Goal: Information Seeking & Learning: Compare options

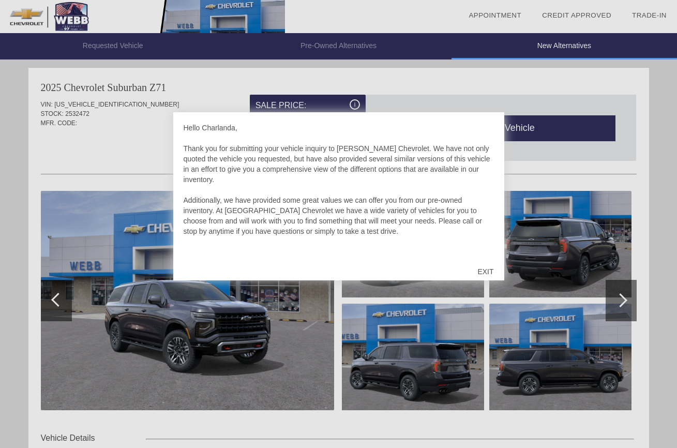
click at [488, 275] on div "EXIT" at bounding box center [485, 271] width 37 height 31
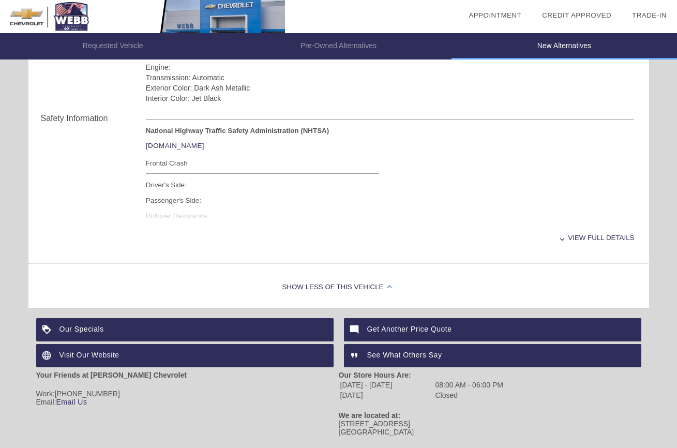
scroll to position [388, 0]
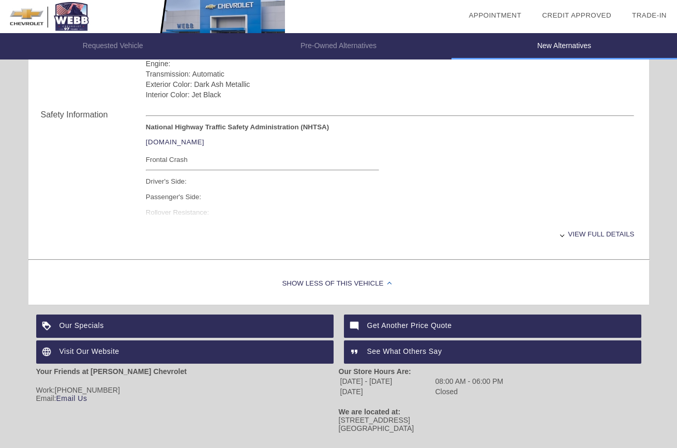
click at [587, 232] on div "View full details" at bounding box center [390, 233] width 489 height 25
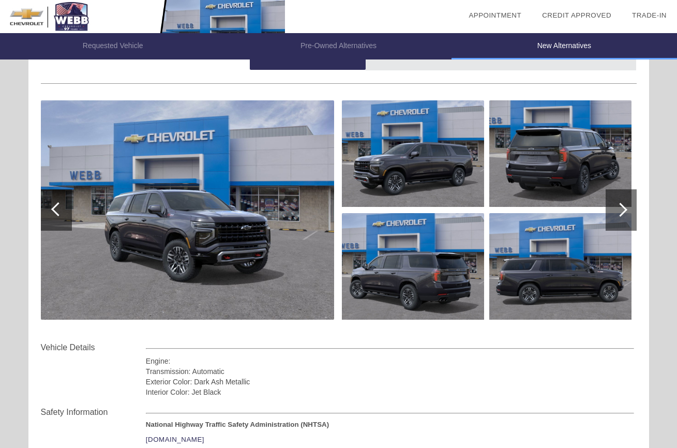
scroll to position [90, 0]
click at [633, 195] on div at bounding box center [621, 210] width 31 height 41
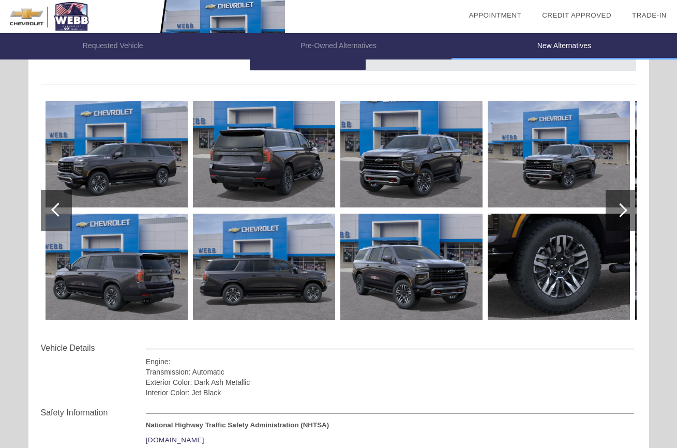
click at [630, 200] on div at bounding box center [621, 210] width 31 height 41
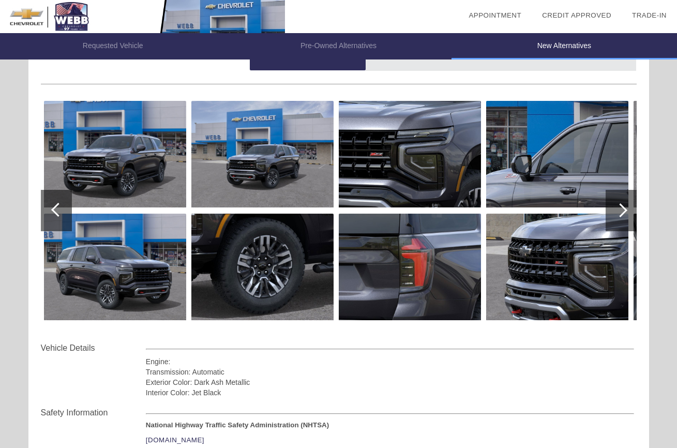
click at [630, 200] on div at bounding box center [621, 210] width 31 height 41
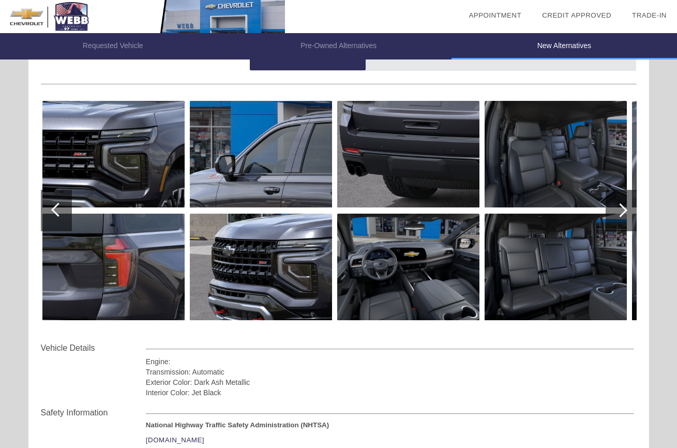
click at [630, 200] on div at bounding box center [621, 210] width 31 height 41
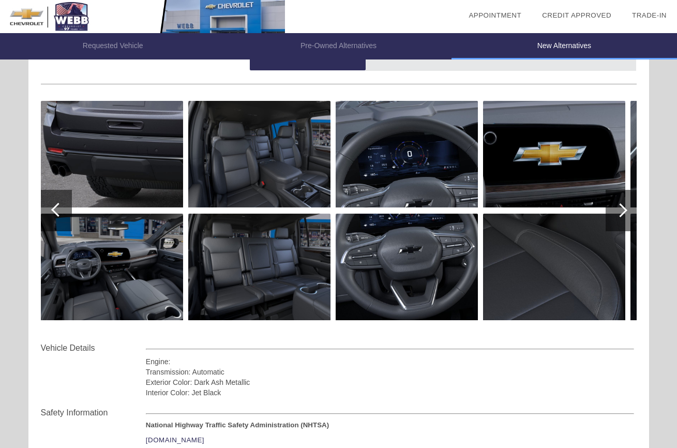
click at [630, 200] on div at bounding box center [621, 210] width 31 height 41
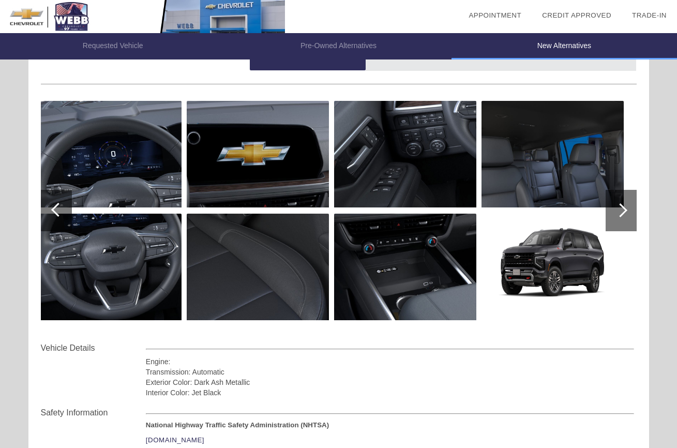
click at [630, 200] on div at bounding box center [621, 210] width 31 height 41
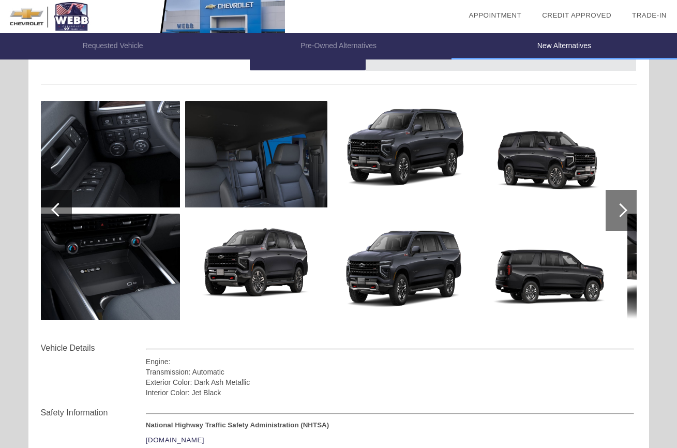
click at [630, 200] on div at bounding box center [621, 210] width 31 height 41
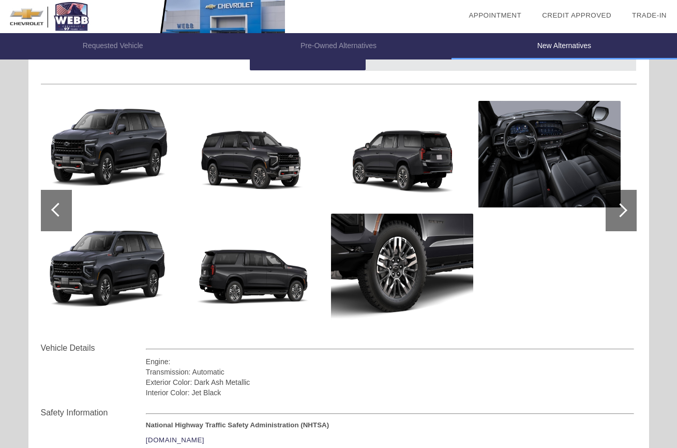
click at [630, 200] on div at bounding box center [621, 210] width 31 height 41
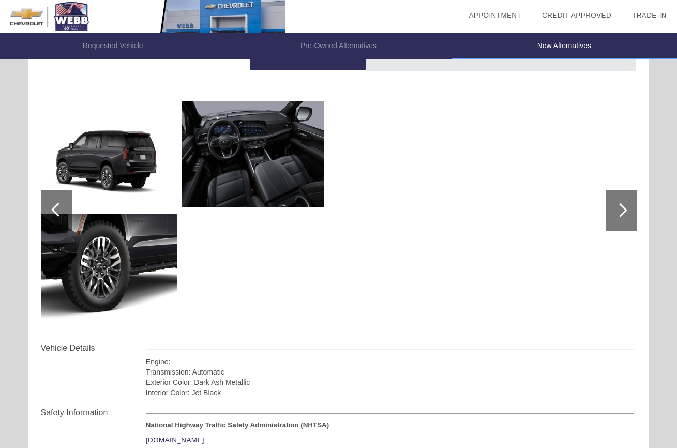
click at [630, 200] on div at bounding box center [621, 210] width 31 height 41
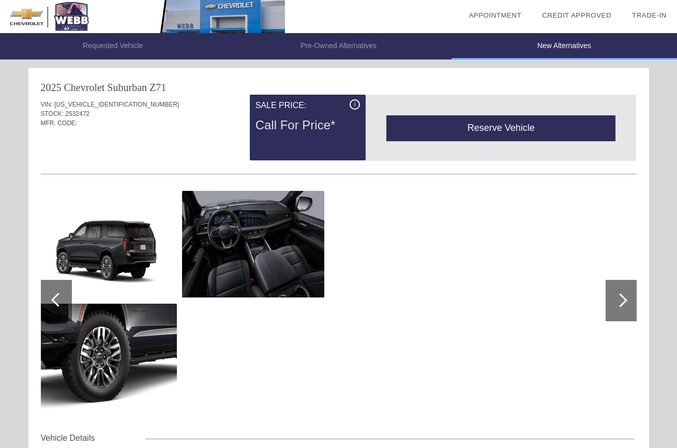
scroll to position [0, 0]
click at [361, 38] on li "Pre-Owned Alternatives" at bounding box center [339, 46] width 226 height 26
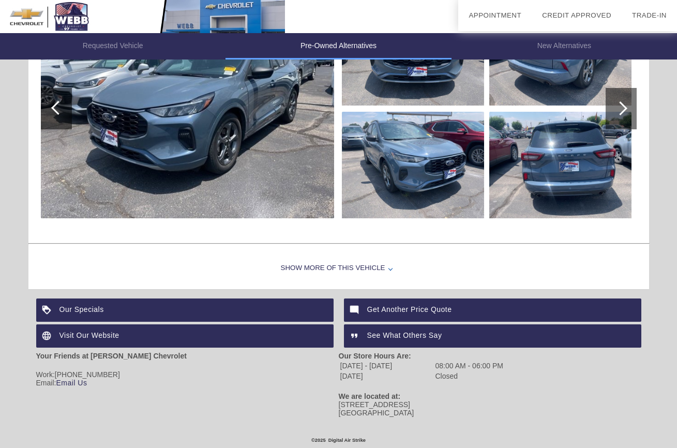
scroll to position [1037, 0]
